Goal: Transaction & Acquisition: Purchase product/service

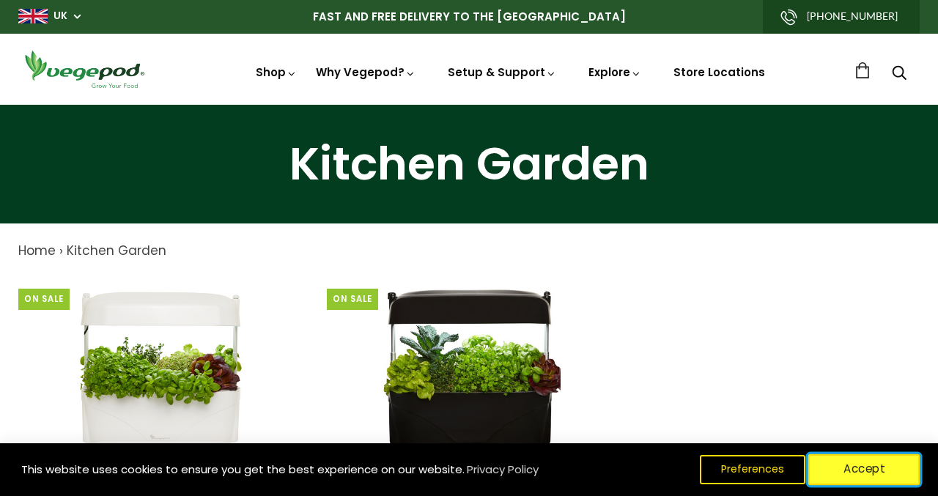
click at [877, 465] on button "Accept" at bounding box center [864, 469] width 112 height 31
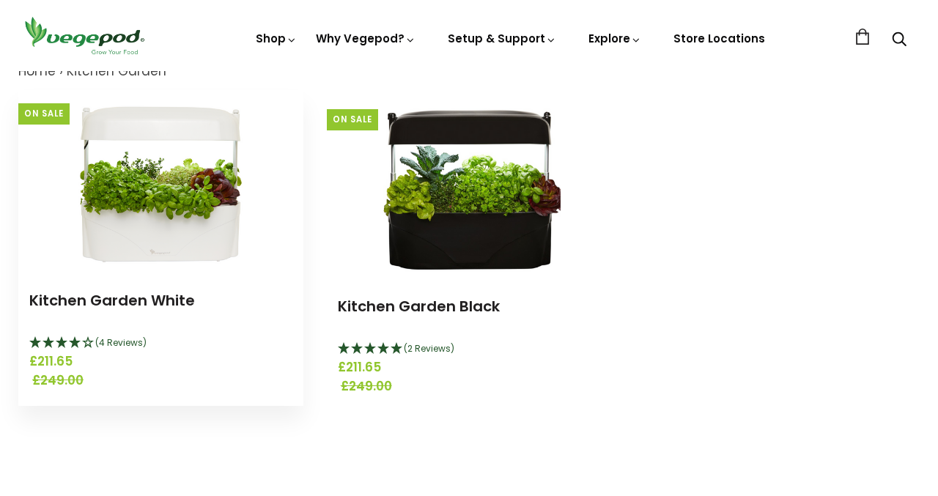
scroll to position [166, 0]
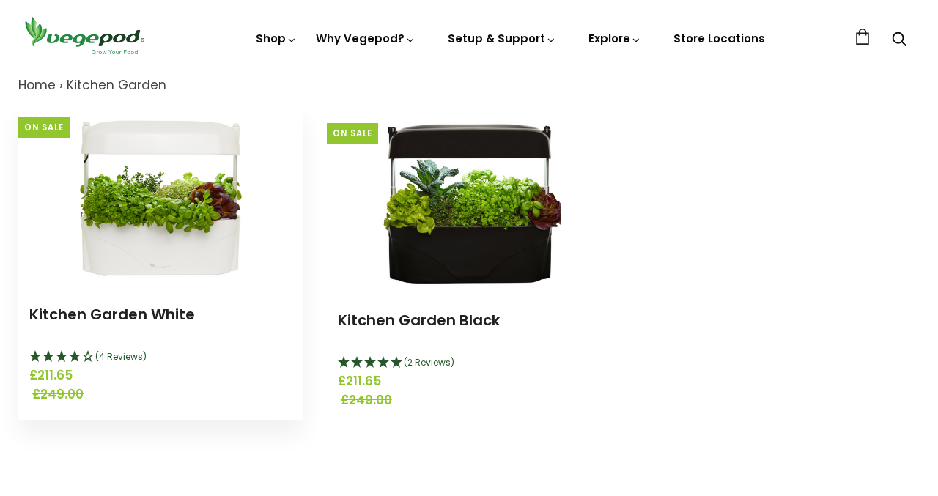
click at [150, 243] on img at bounding box center [160, 195] width 183 height 183
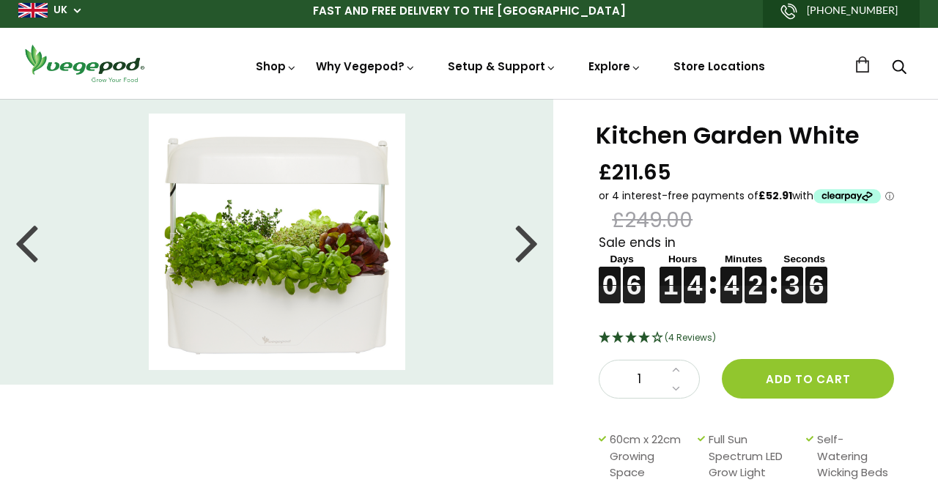
scroll to position [7, 0]
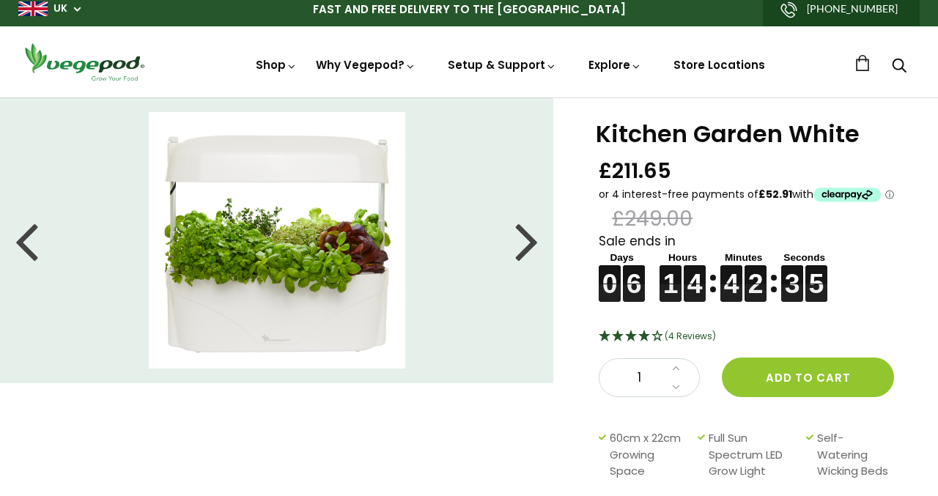
click at [528, 243] on div at bounding box center [526, 240] width 23 height 66
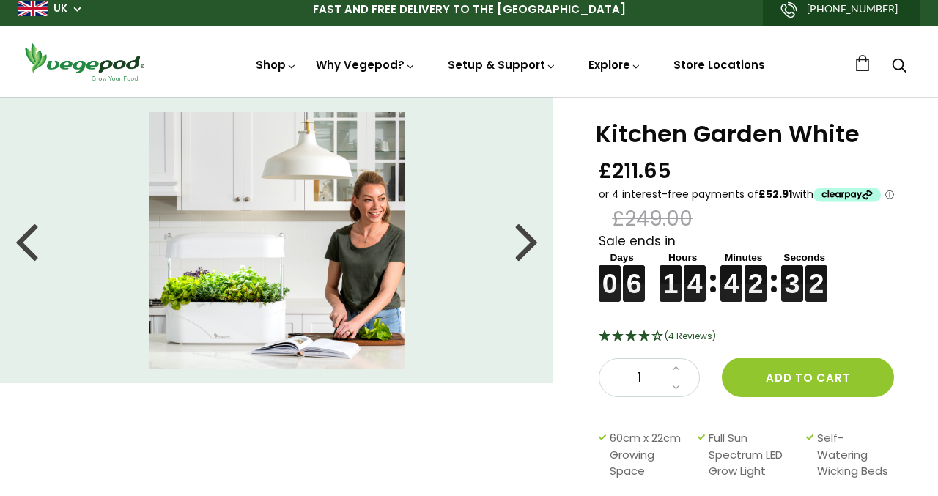
click at [528, 243] on div at bounding box center [526, 240] width 23 height 66
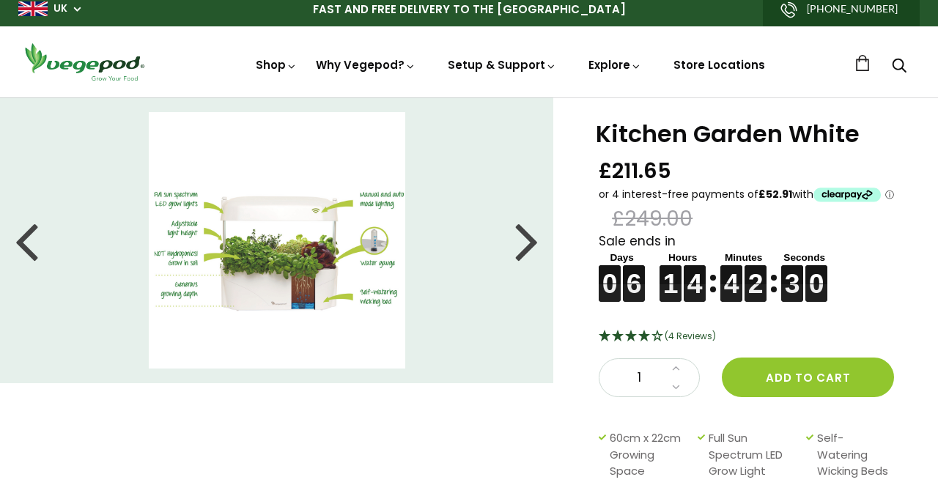
click at [287, 218] on img at bounding box center [277, 240] width 256 height 256
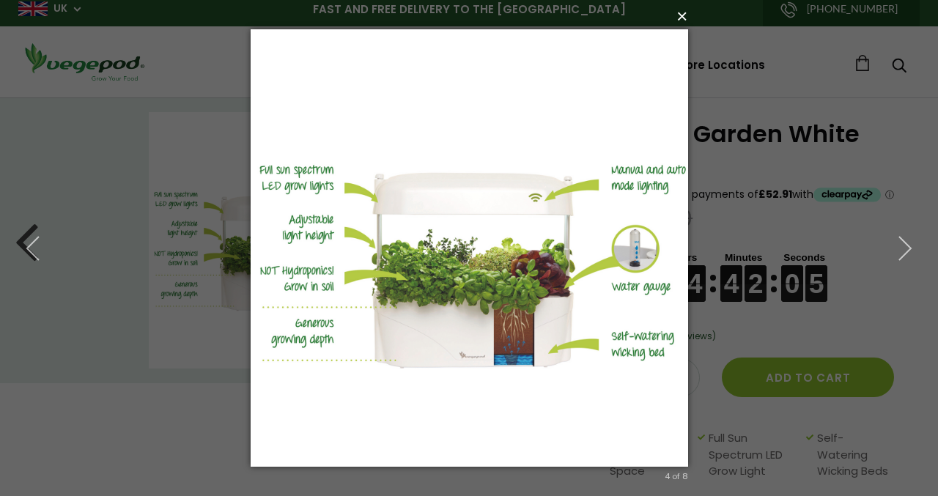
click at [683, 20] on button "×" at bounding box center [473, 16] width 437 height 32
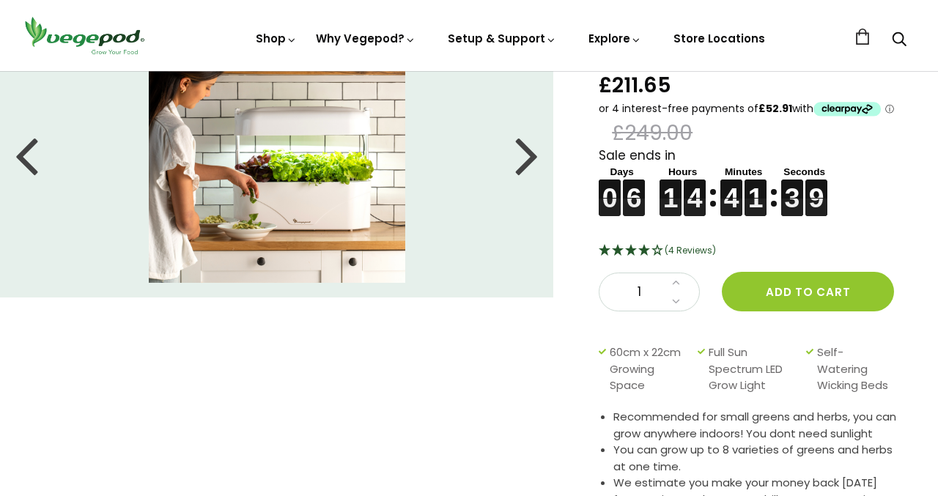
scroll to position [85, 0]
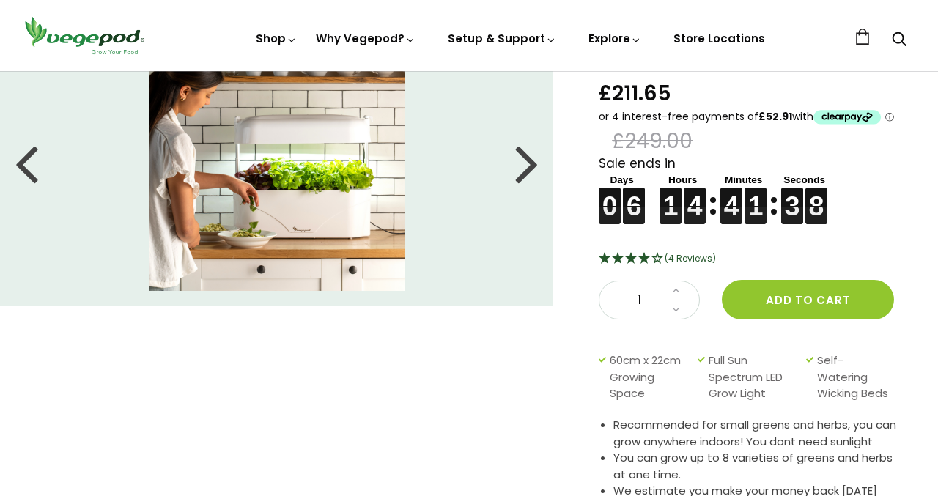
click at [529, 174] on div at bounding box center [526, 163] width 23 height 66
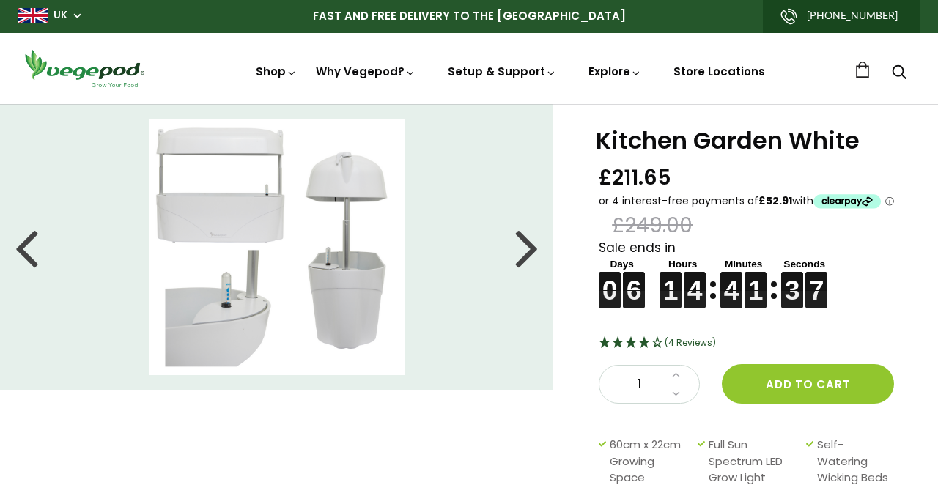
scroll to position [0, 0]
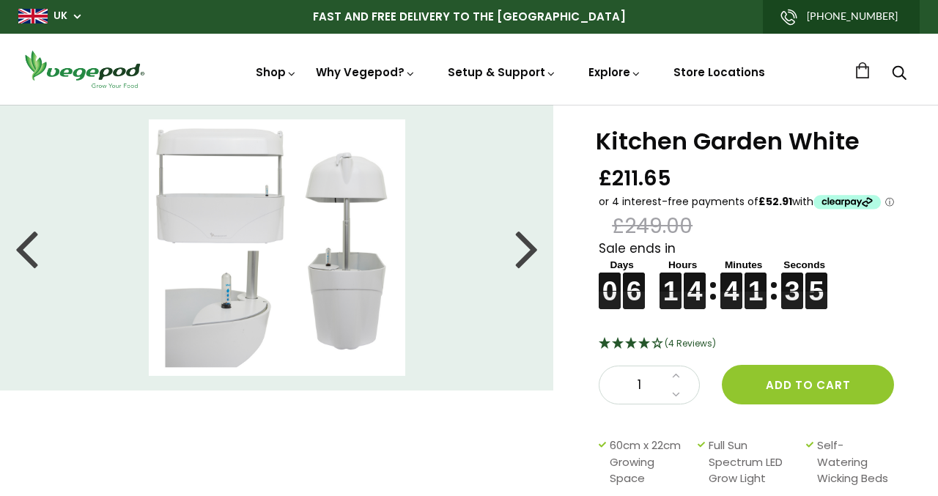
click at [527, 246] on div at bounding box center [526, 248] width 23 height 66
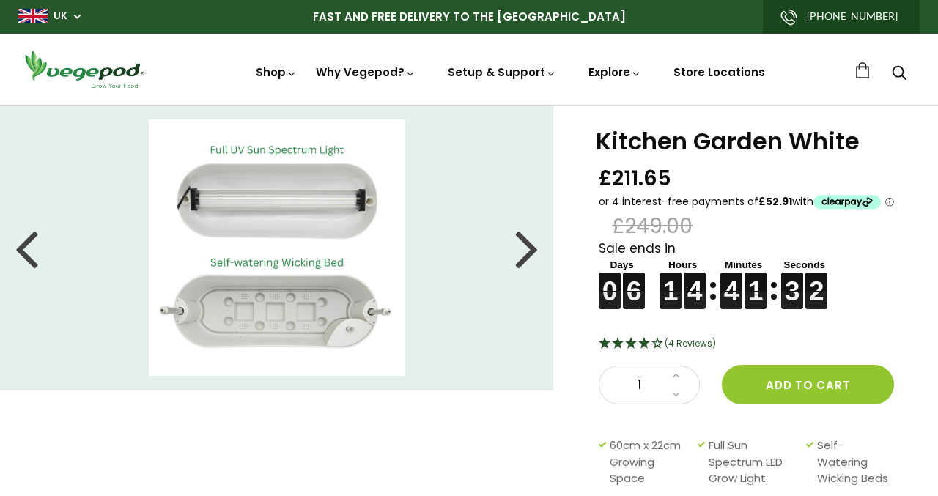
click at [528, 248] on div at bounding box center [526, 248] width 23 height 66
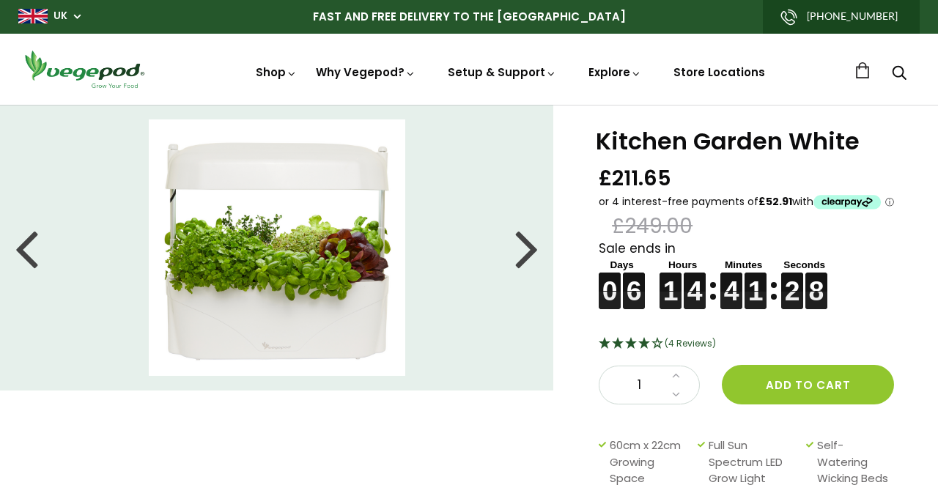
click at [528, 249] on div at bounding box center [526, 248] width 23 height 66
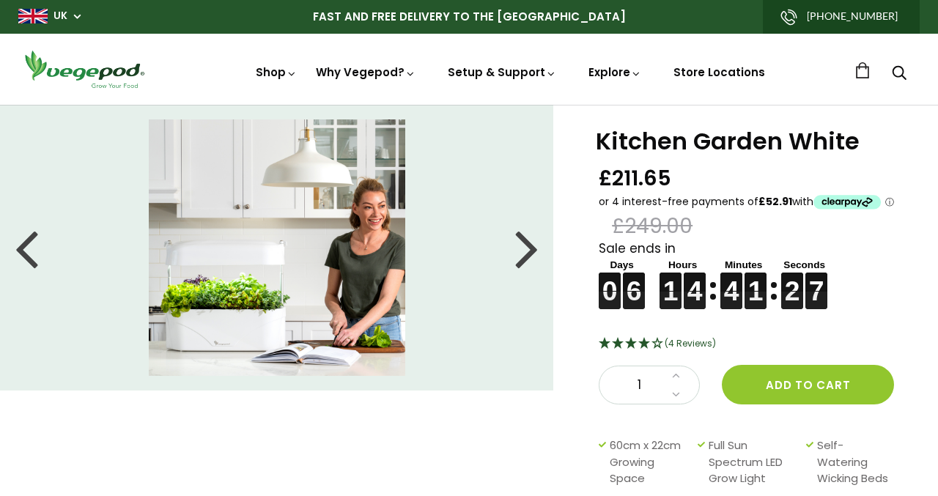
click at [528, 249] on div at bounding box center [526, 248] width 23 height 66
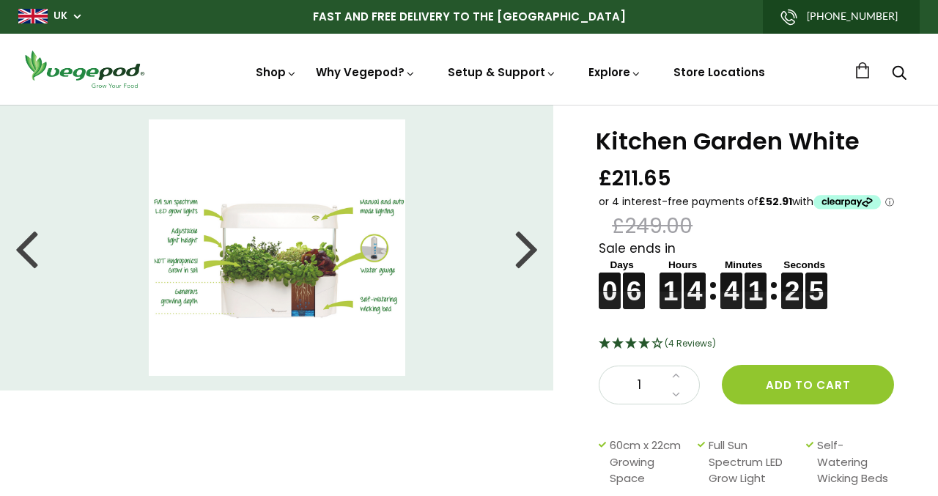
click at [528, 249] on div at bounding box center [526, 248] width 23 height 66
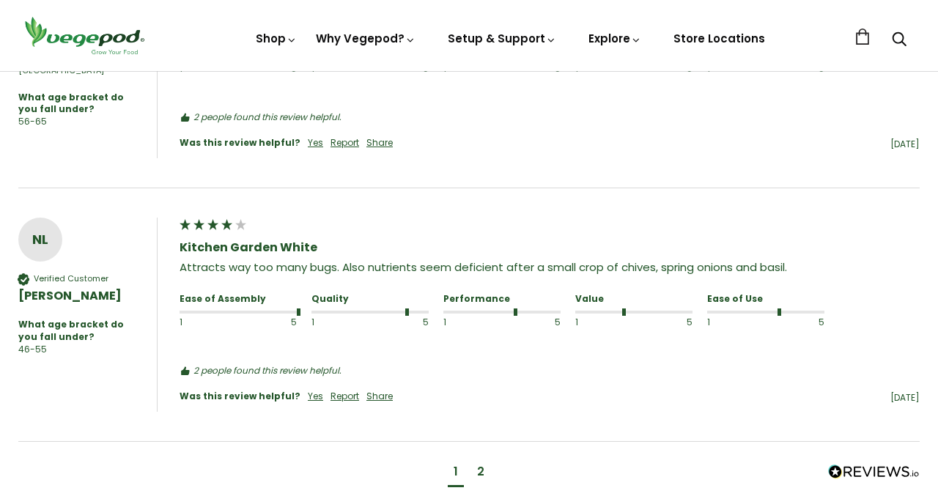
scroll to position [1501, 0]
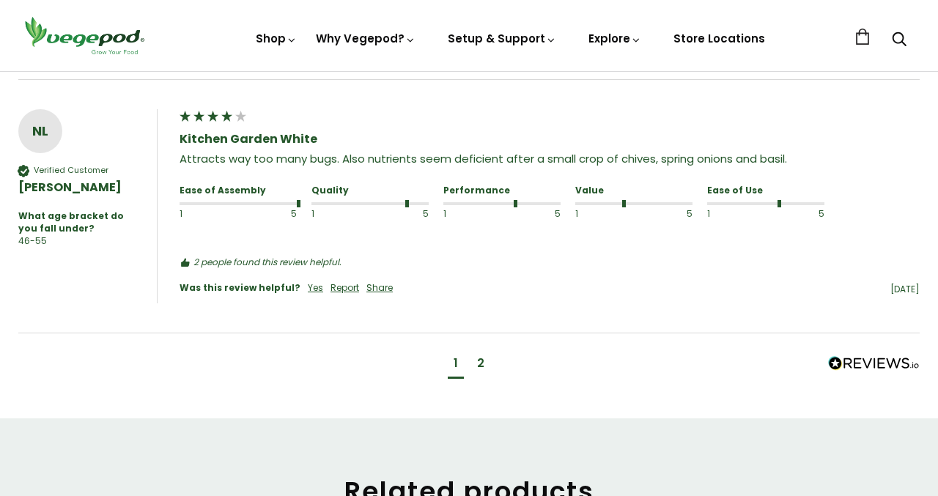
click at [479, 355] on div "2" at bounding box center [480, 363] width 7 height 16
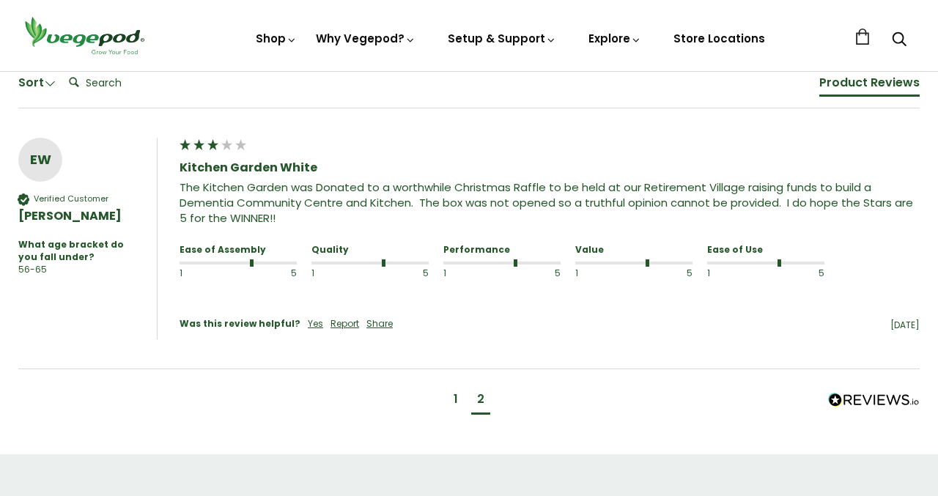
scroll to position [1102, 0]
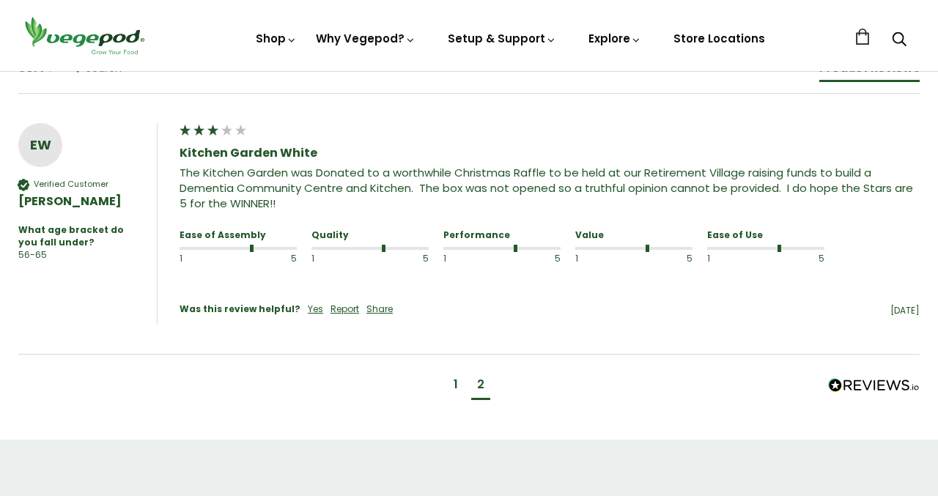
click at [459, 380] on div "1" at bounding box center [456, 386] width 16 height 27
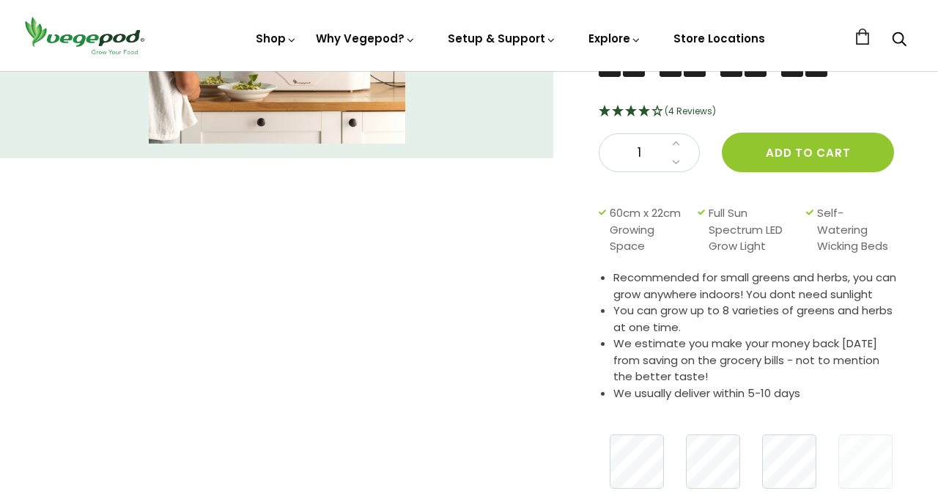
scroll to position [0, 0]
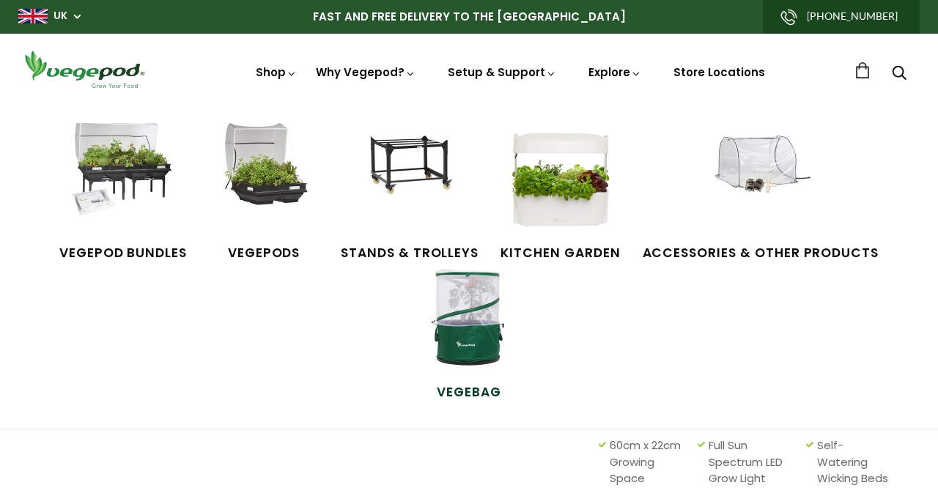
click at [458, 349] on img at bounding box center [469, 317] width 110 height 110
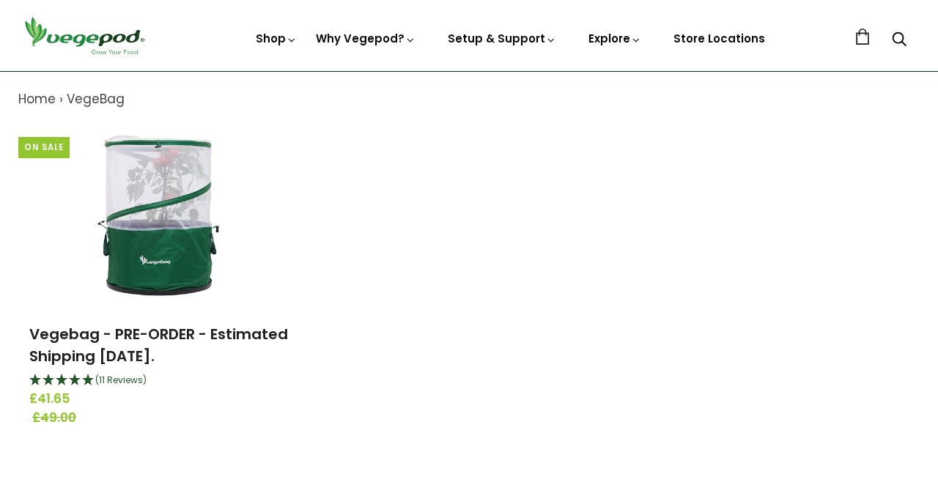
scroll to position [136, 0]
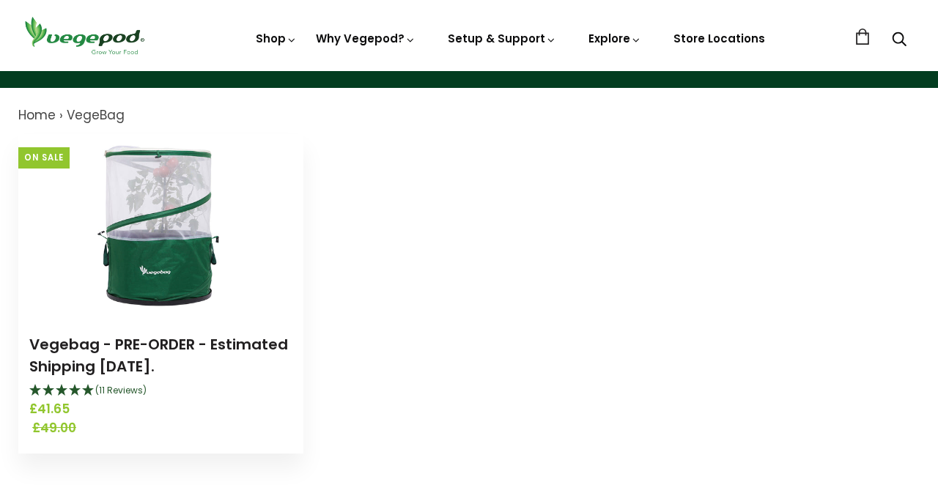
click at [176, 241] on img at bounding box center [160, 225] width 183 height 183
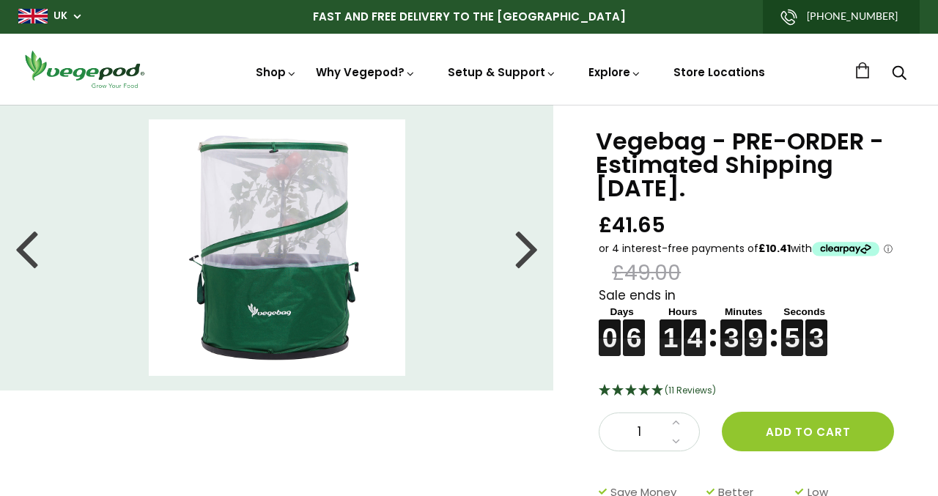
click at [524, 254] on div at bounding box center [526, 248] width 23 height 66
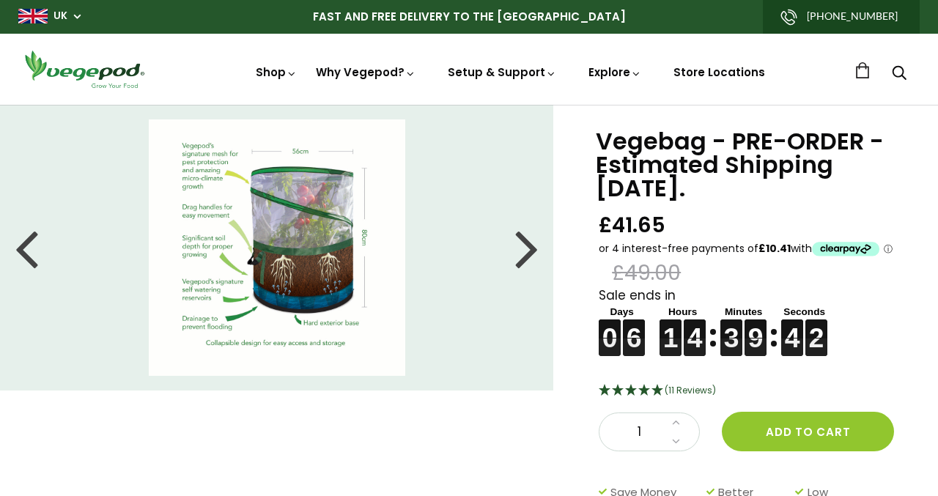
click at [532, 249] on div at bounding box center [526, 248] width 23 height 66
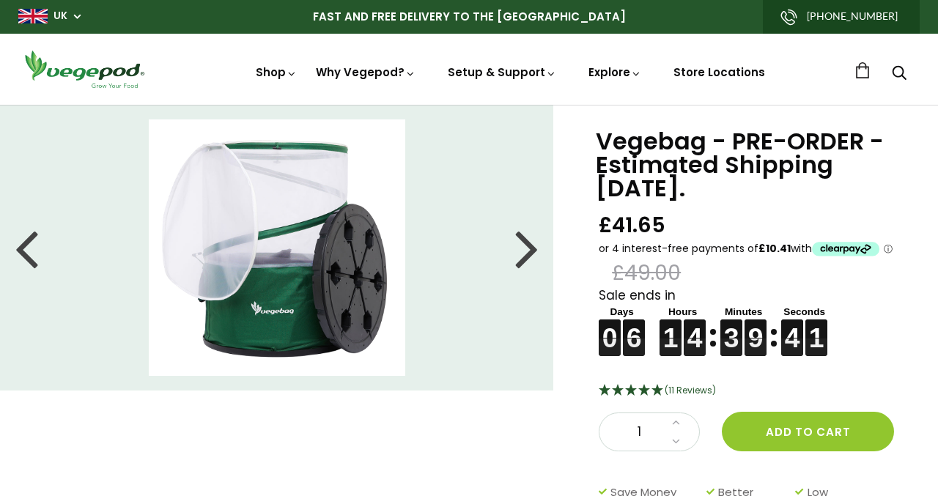
click at [532, 249] on div at bounding box center [526, 248] width 23 height 66
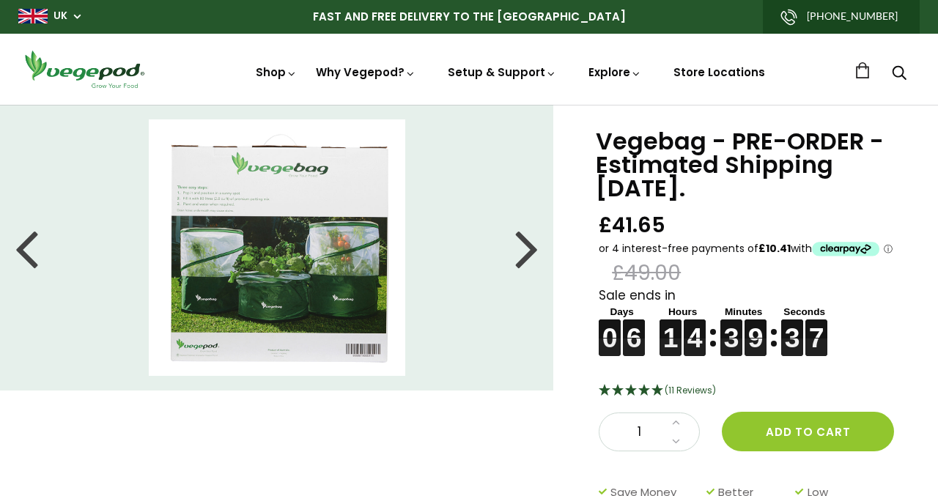
click at [532, 248] on div at bounding box center [526, 248] width 23 height 66
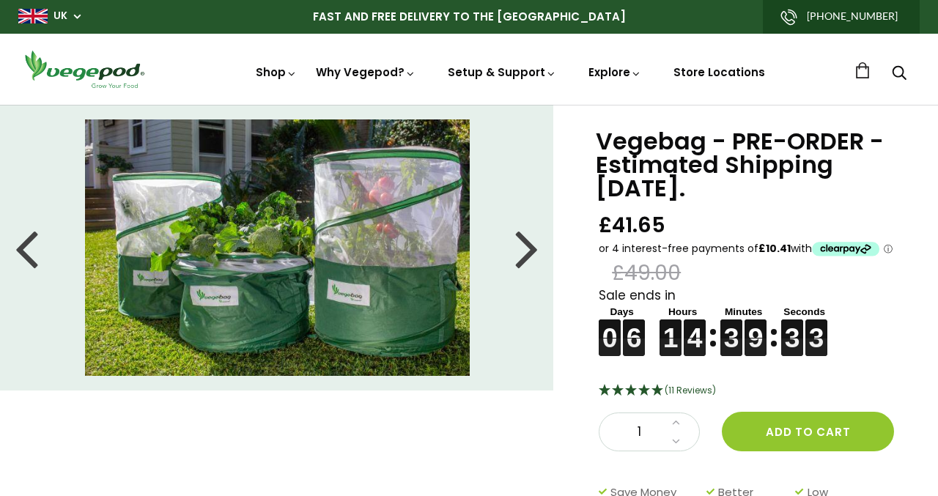
click at [532, 248] on div at bounding box center [526, 248] width 23 height 66
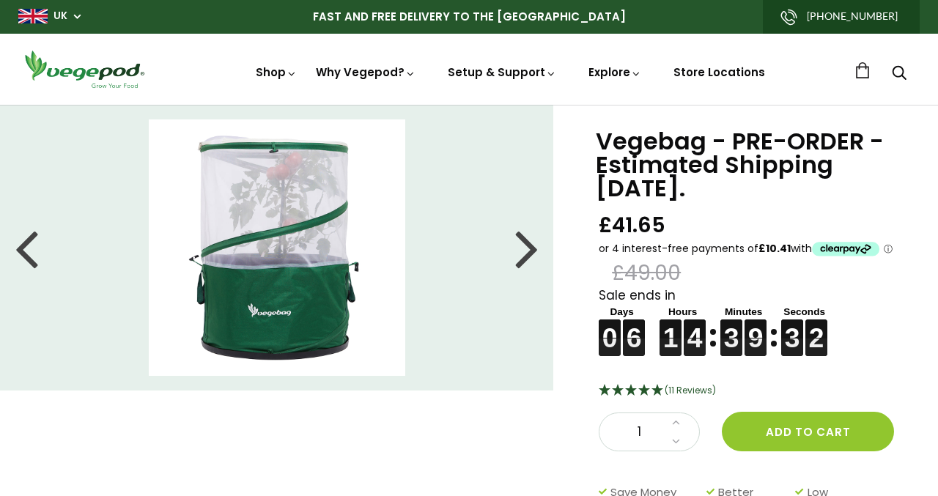
click at [532, 248] on div at bounding box center [526, 248] width 23 height 66
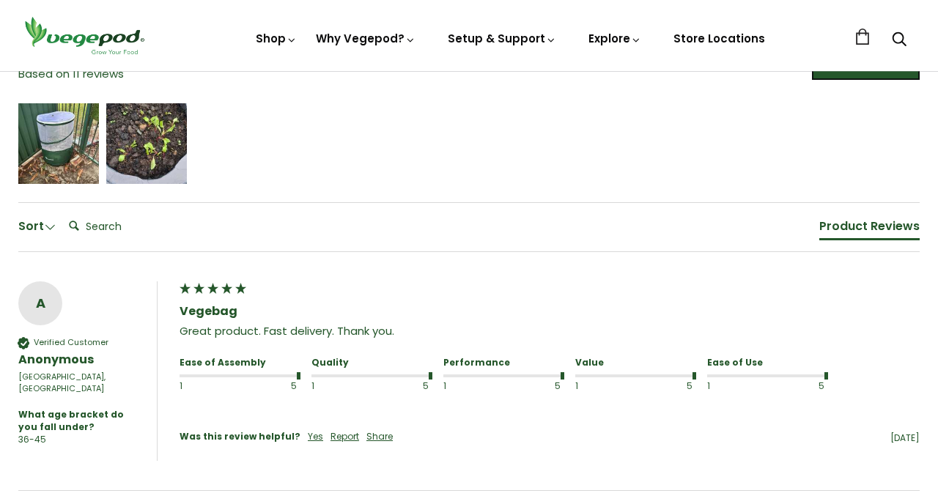
scroll to position [929, 0]
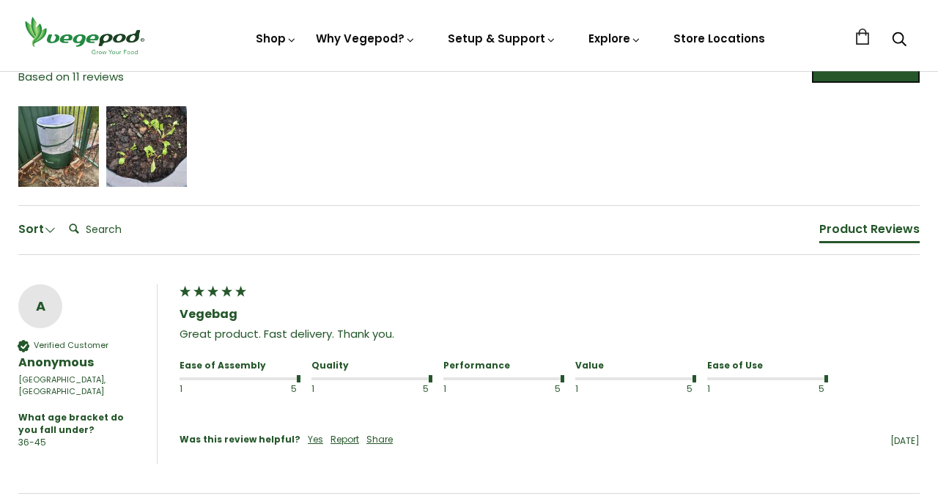
click at [45, 225] on span at bounding box center [50, 230] width 12 height 12
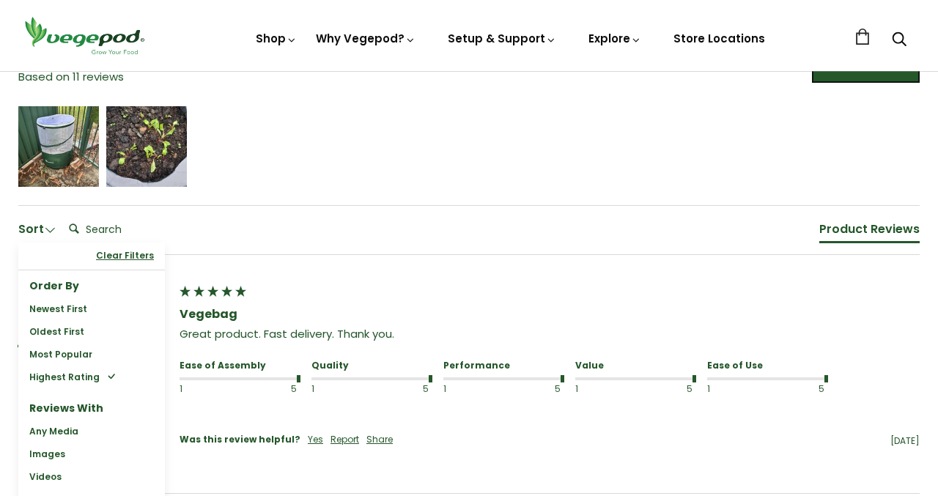
click at [56, 305] on div "Newest First" at bounding box center [58, 309] width 58 height 12
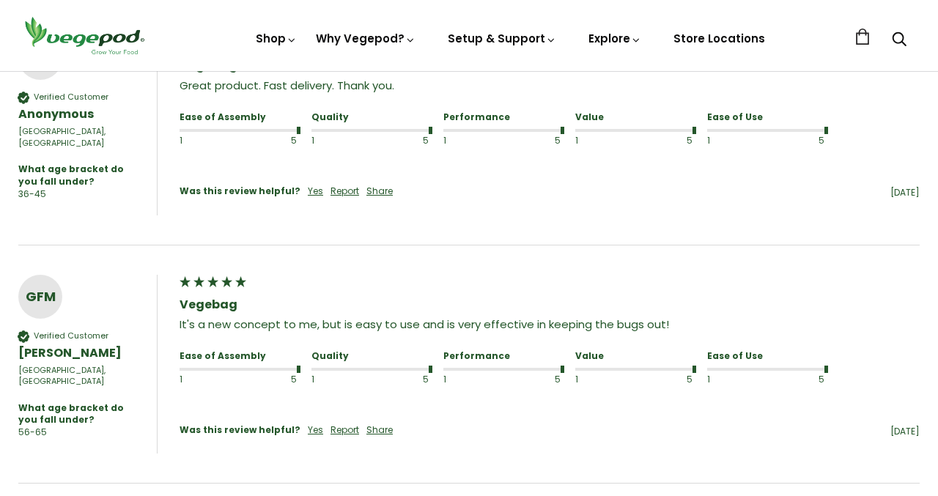
scroll to position [1181, 0]
